Goal: Find contact information: Find contact information

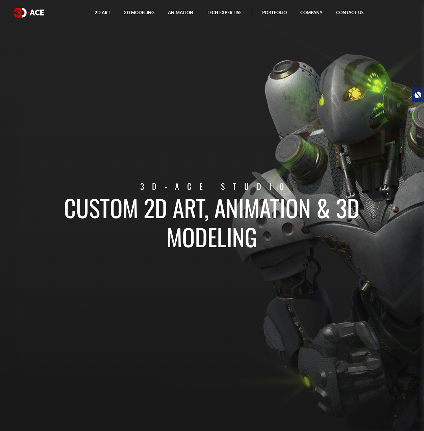
drag, startPoint x: 258, startPoint y: 389, endPoint x: 238, endPoint y: 208, distance: 182.6
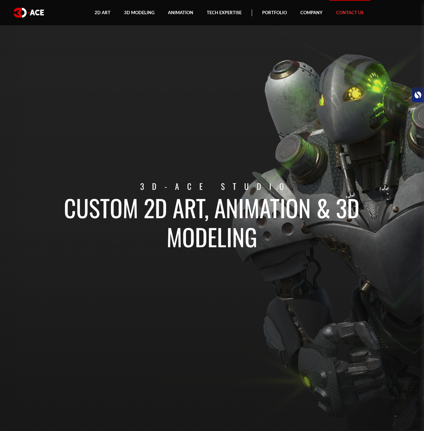
click at [356, 10] on link "Contact Us" at bounding box center [350, 12] width 41 height 25
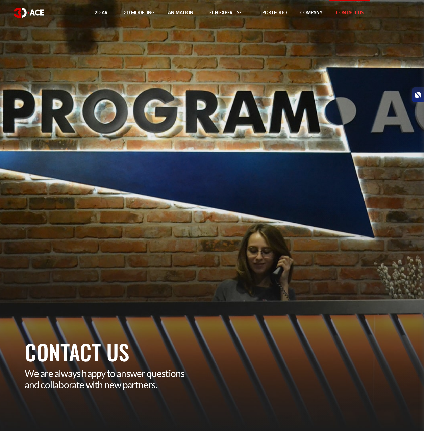
click at [274, 90] on section "Contact Us We are always happy to answer questions and collaborate with new par…" at bounding box center [212, 215] width 424 height 431
